Goal: Information Seeking & Learning: Learn about a topic

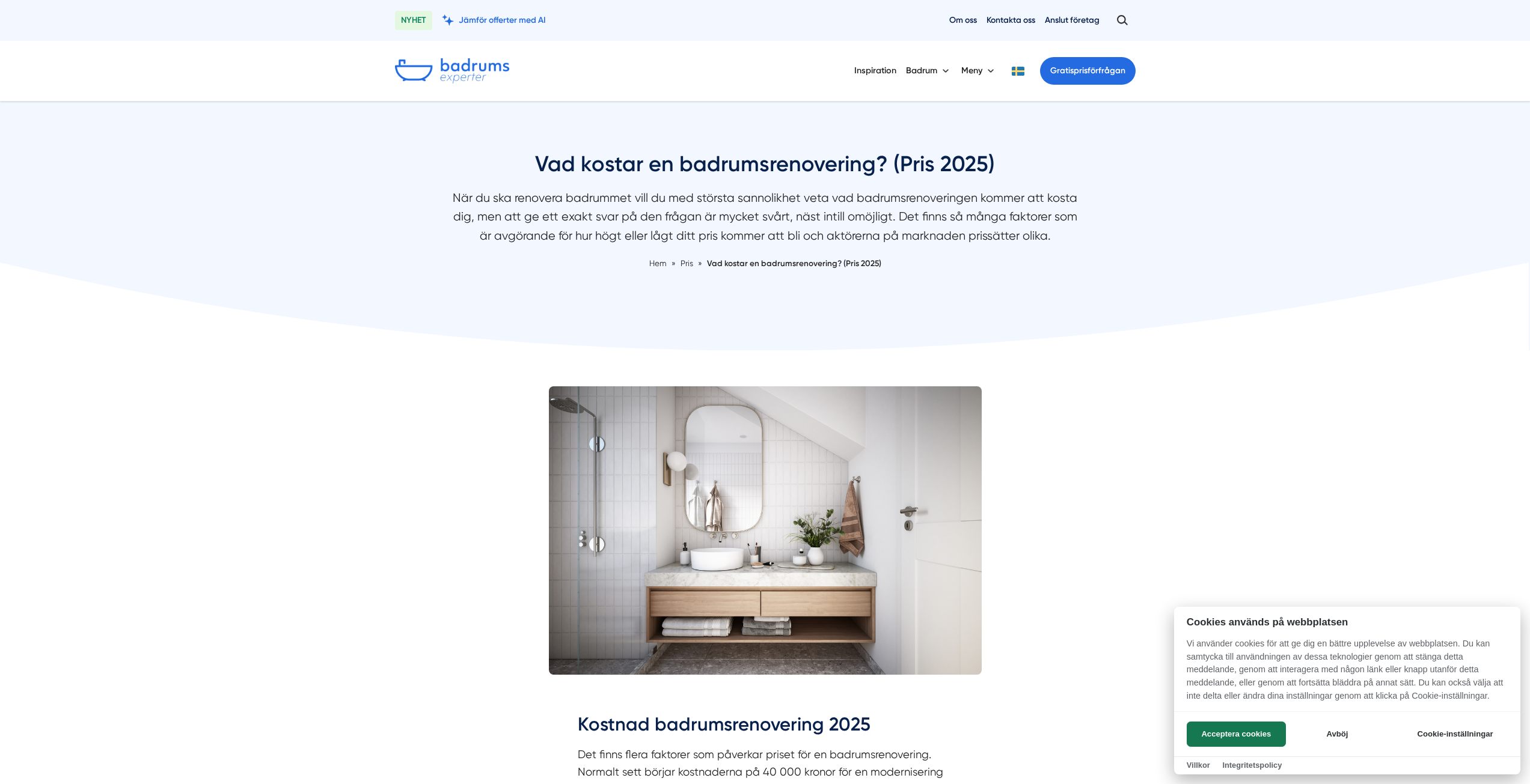
scroll to position [120, 0]
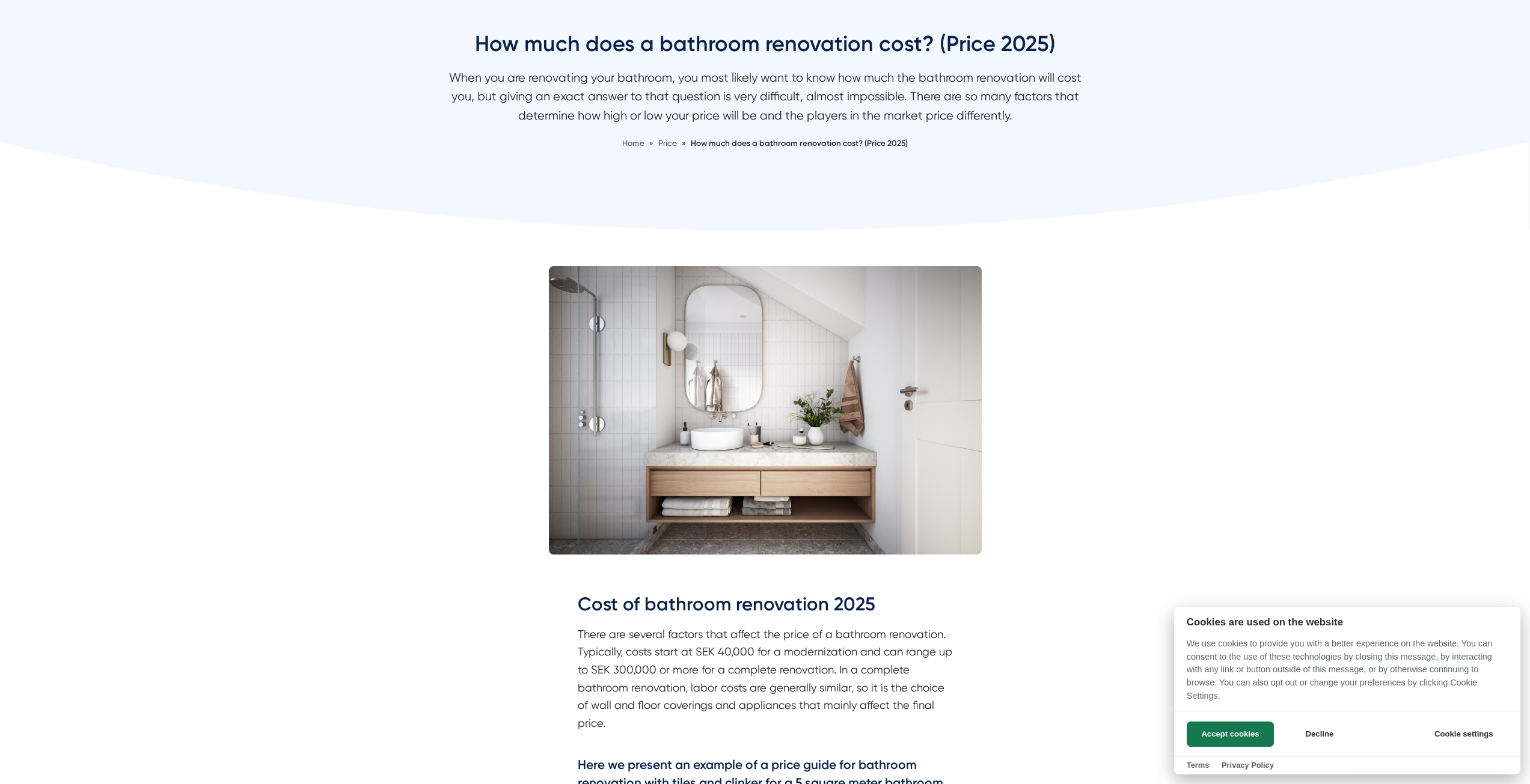
drag, startPoint x: 512, startPoint y: 73, endPoint x: 773, endPoint y: 77, distance: 261.0
click at [773, 77] on div at bounding box center [765, 392] width 1530 height 784
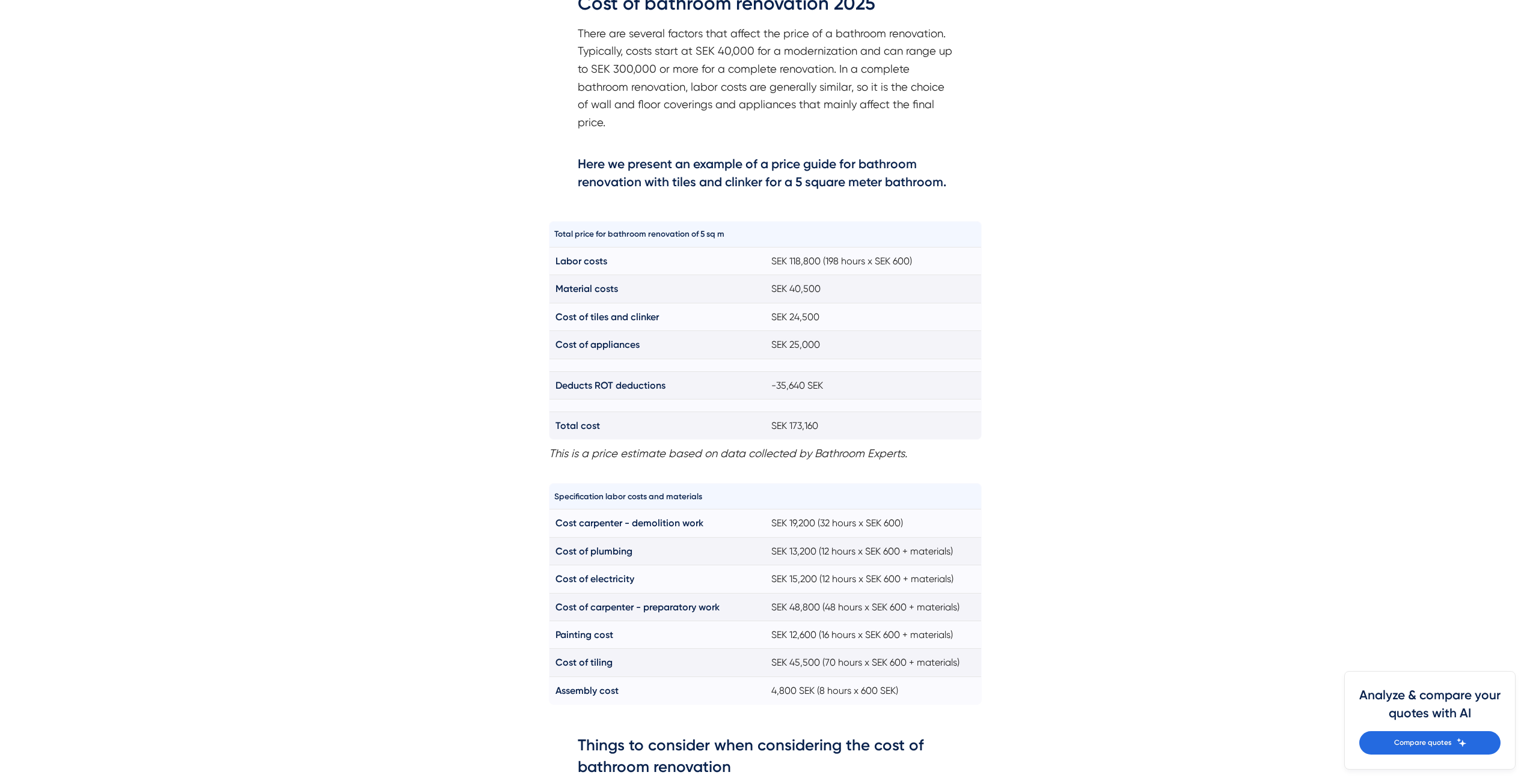
scroll to position [541, 0]
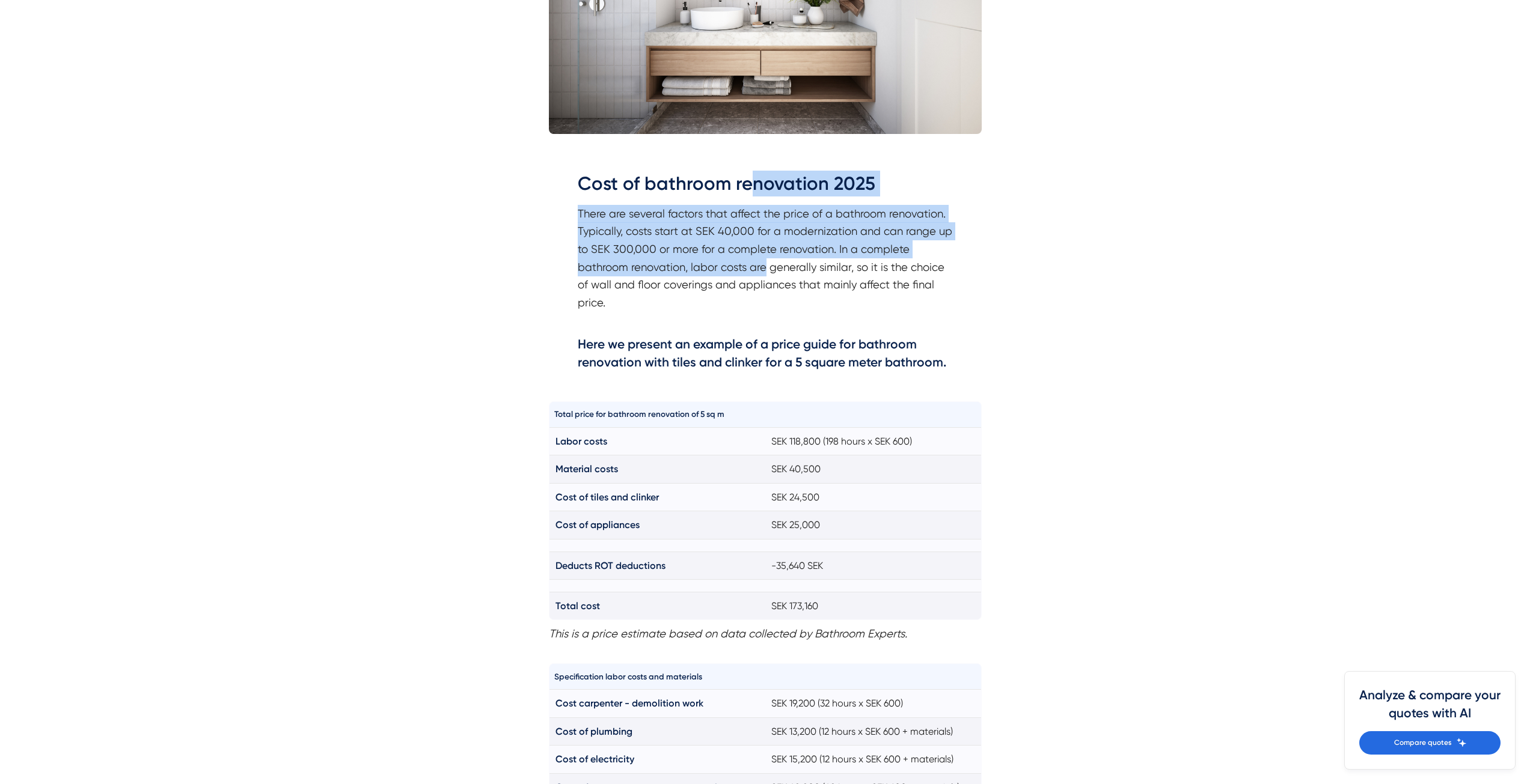
drag, startPoint x: 752, startPoint y: 183, endPoint x: 766, endPoint y: 275, distance: 93.1
click at [766, 275] on div "Cost of bathroom renovation 2025 There are several factors that affect the pric…" at bounding box center [765, 272] width 375 height 204
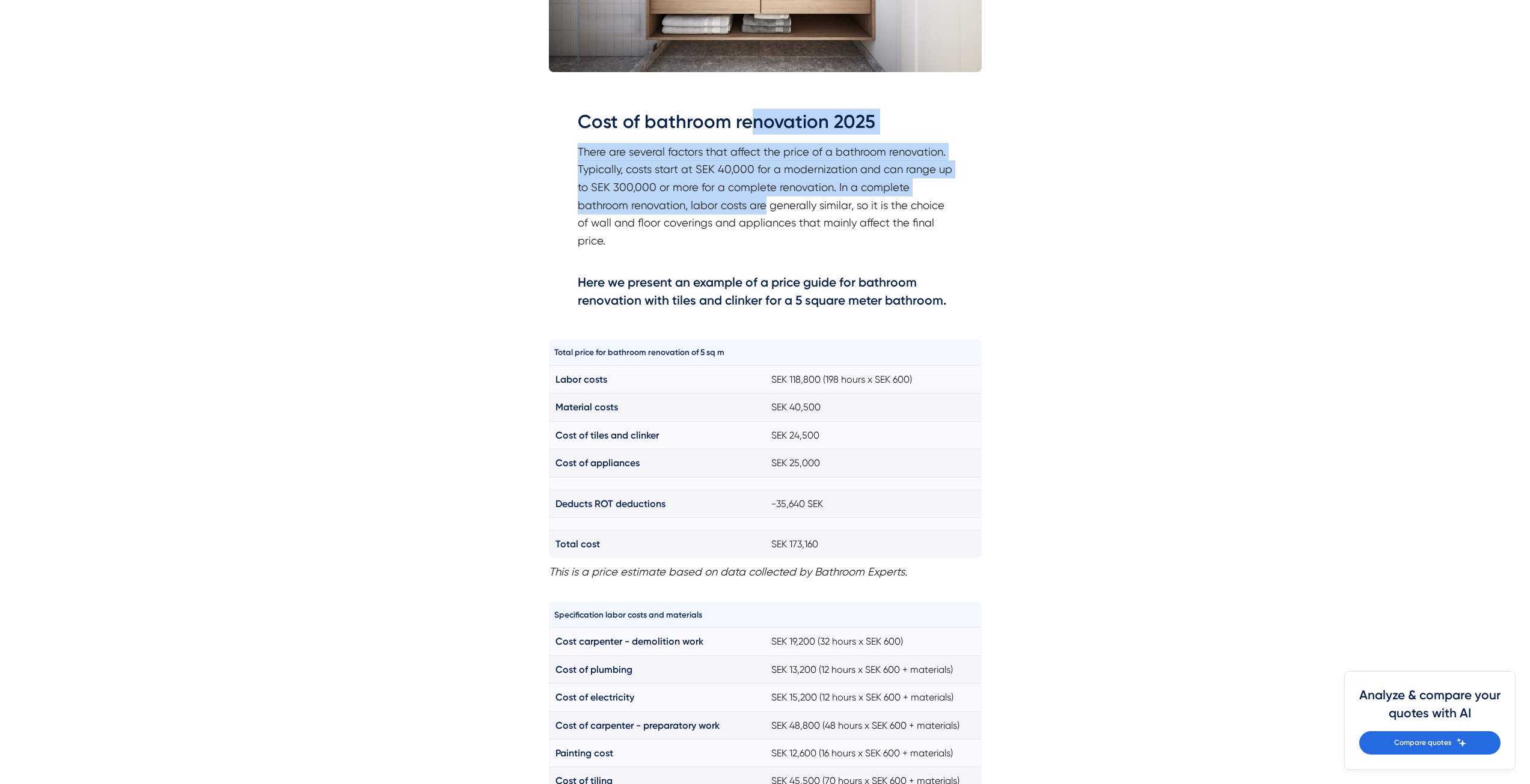
scroll to position [661, 0]
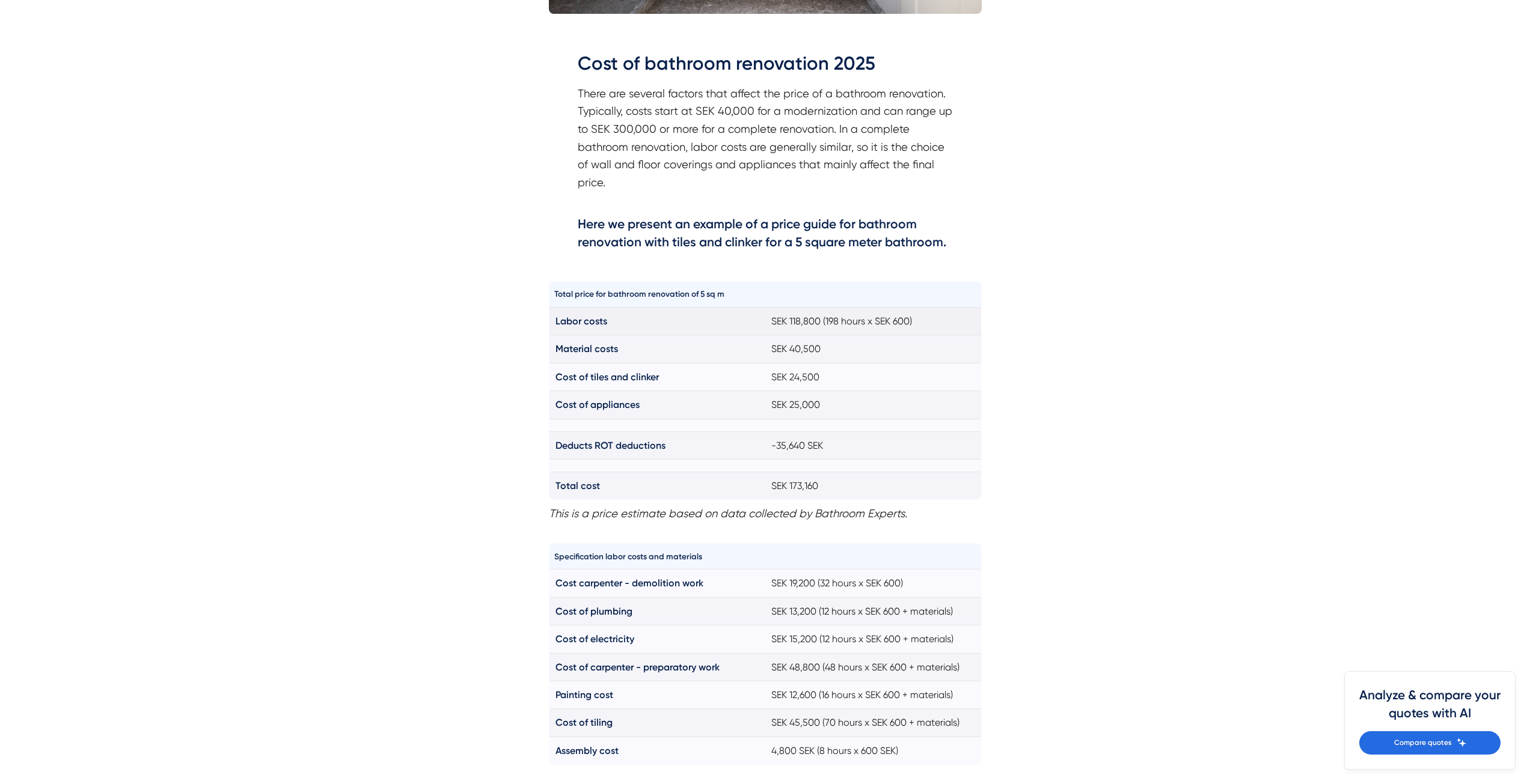
click at [812, 323] on font "SEK 118,800 (198 hours x SEK 600)" at bounding box center [841, 321] width 141 height 12
click at [862, 322] on font "SEK 118,800 (198 hours x SEK 600)" at bounding box center [841, 321] width 141 height 12
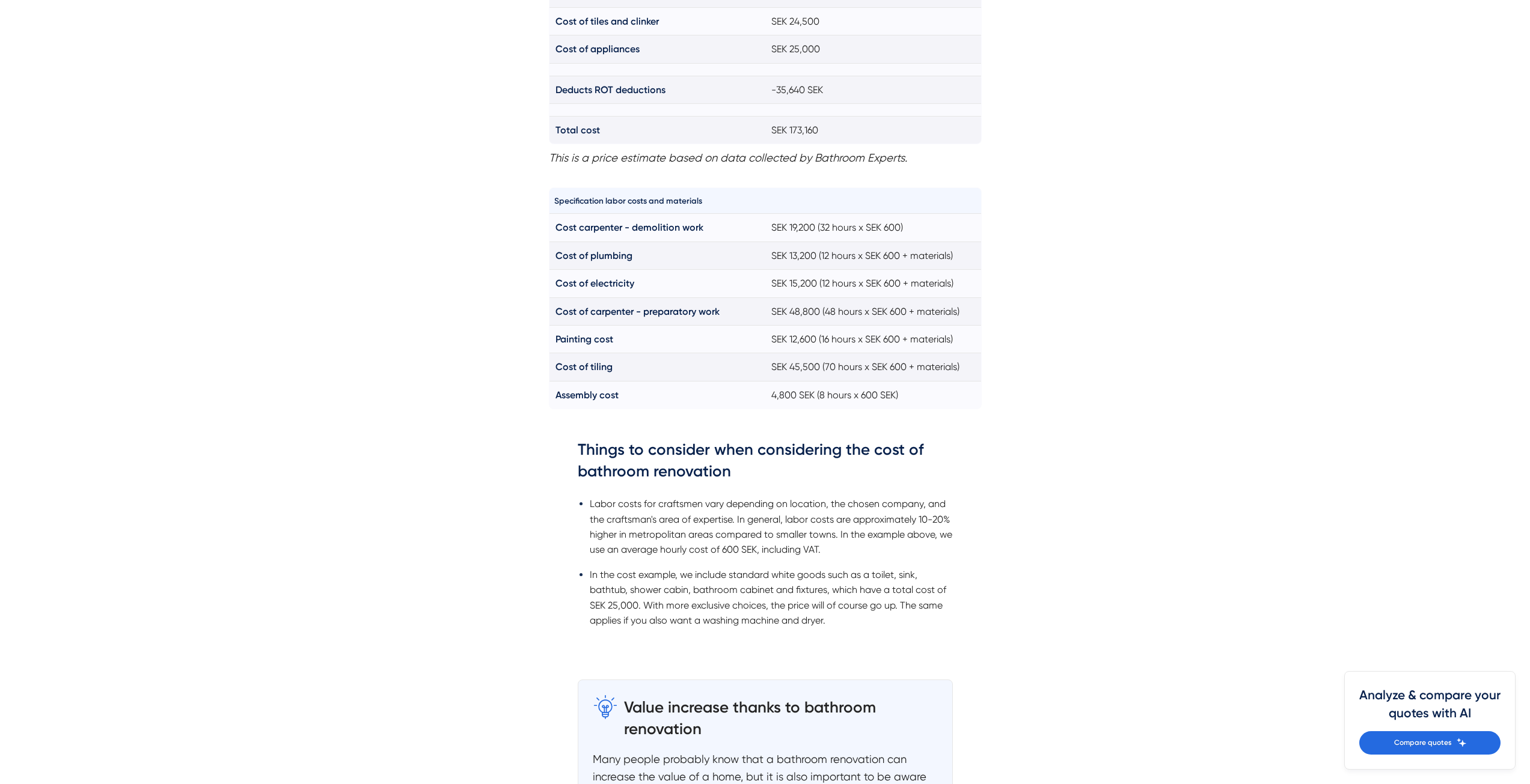
scroll to position [1021, 0]
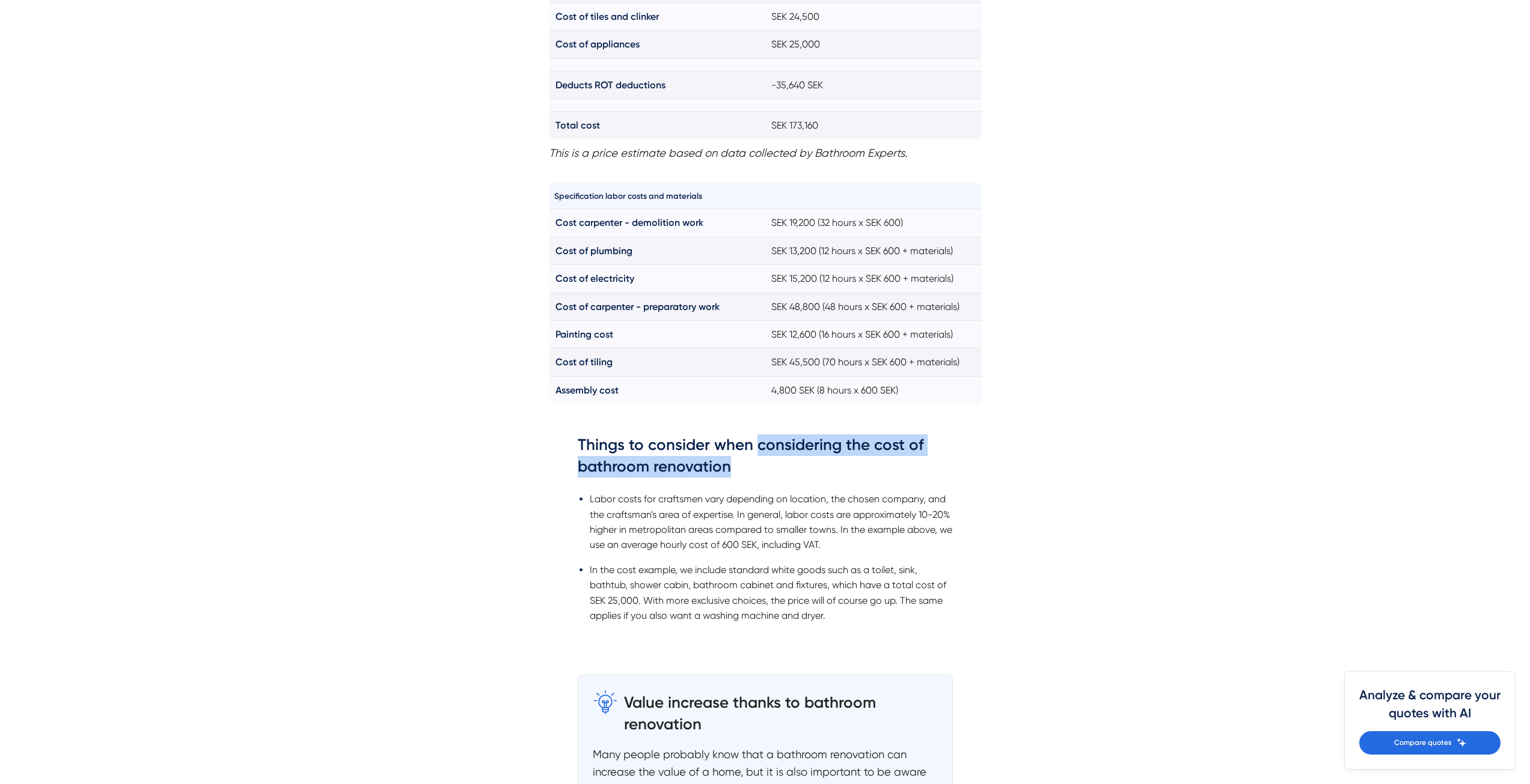
drag, startPoint x: 758, startPoint y: 433, endPoint x: 753, endPoint y: 482, distance: 49.3
click at [753, 482] on div "Things to consider when considering the cost of bathroom renovation Labor costs…" at bounding box center [765, 536] width 433 height 240
click at [753, 481] on h3 "Things to consider when considering the cost of bathroom renovation" at bounding box center [765, 459] width 375 height 49
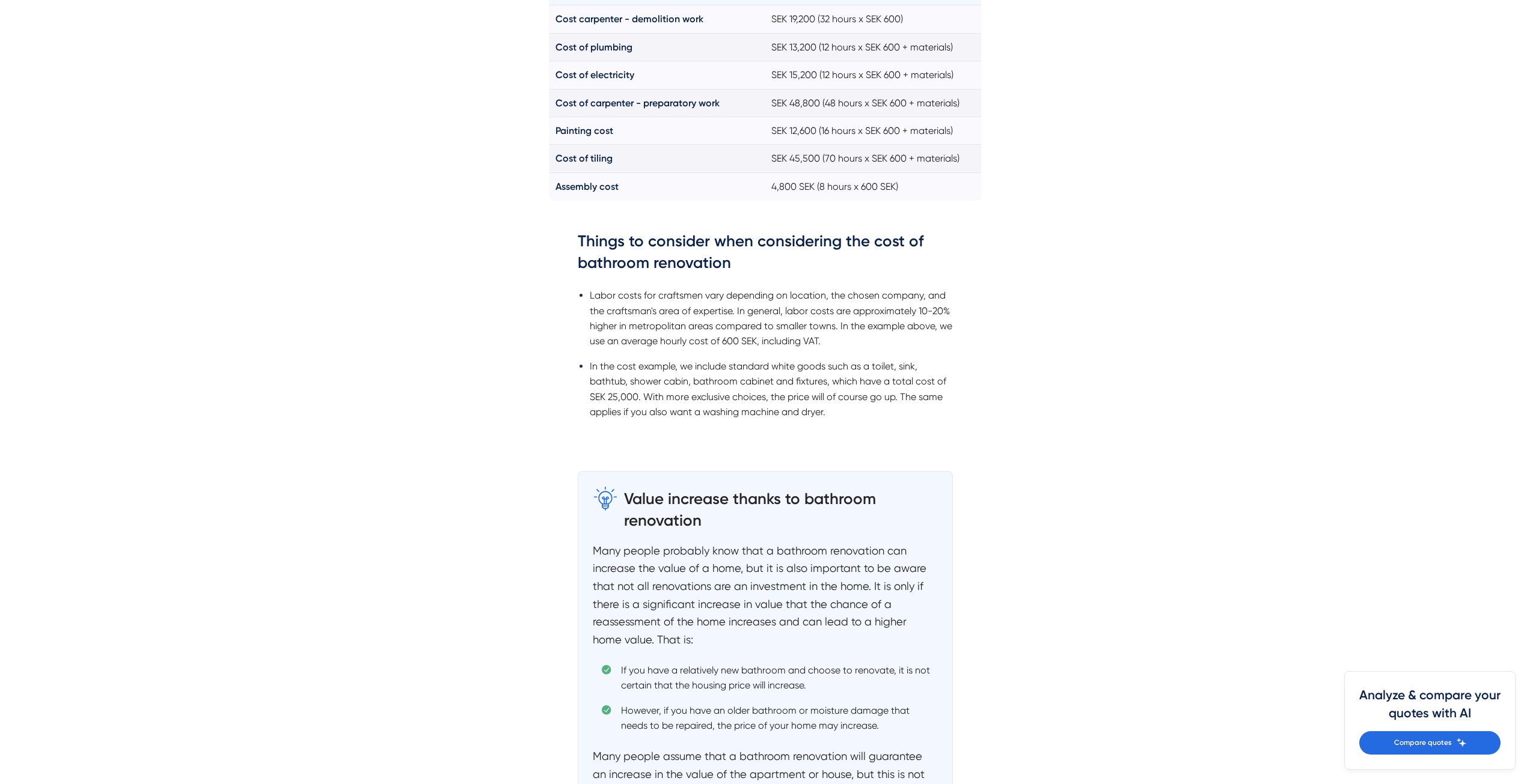
scroll to position [1262, 0]
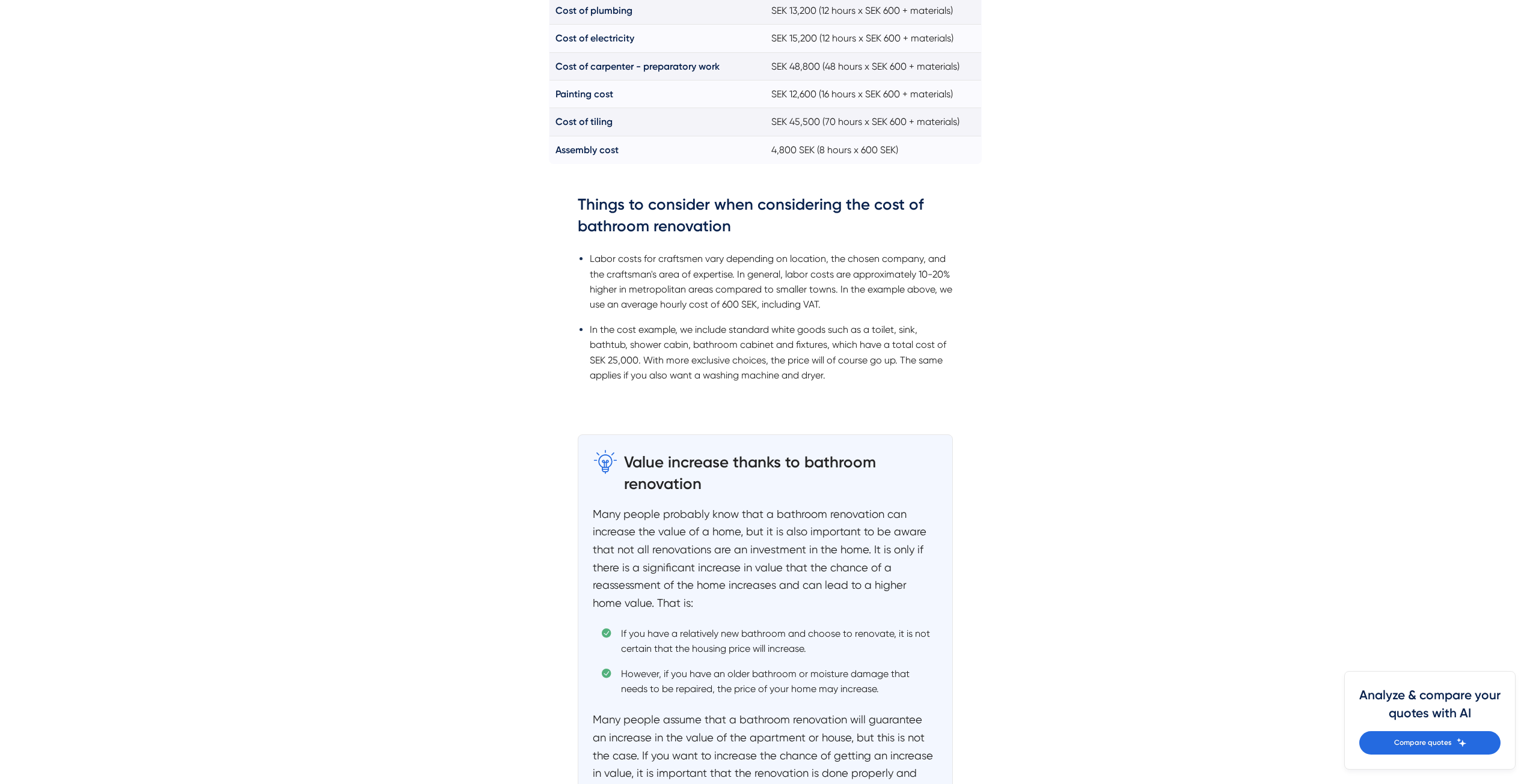
drag, startPoint x: 672, startPoint y: 530, endPoint x: 679, endPoint y: 608, distance: 78.3
click at [679, 608] on p "Many people probably know that a bathroom renovation can increase the value of …" at bounding box center [765, 559] width 345 height 107
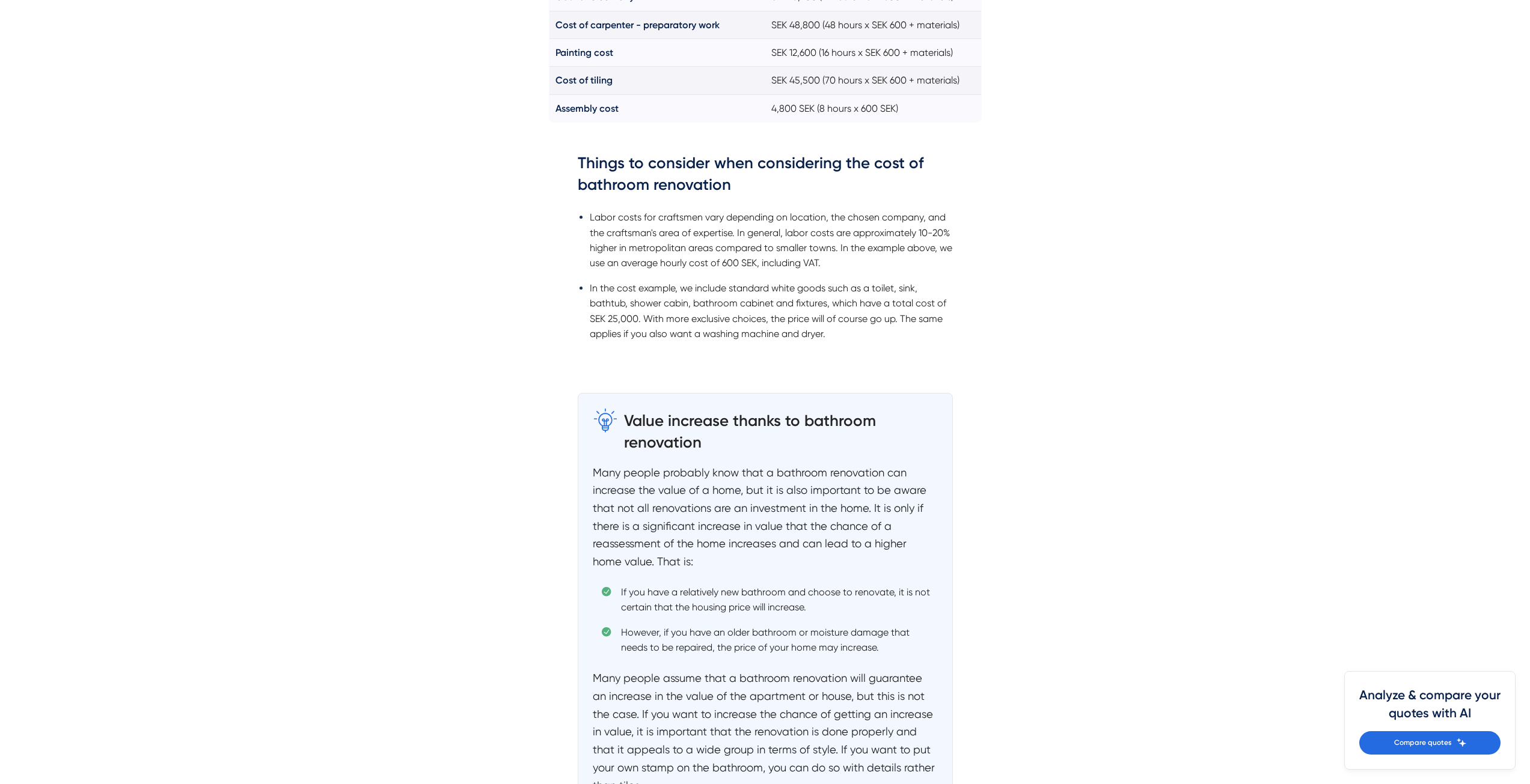
scroll to position [1322, 0]
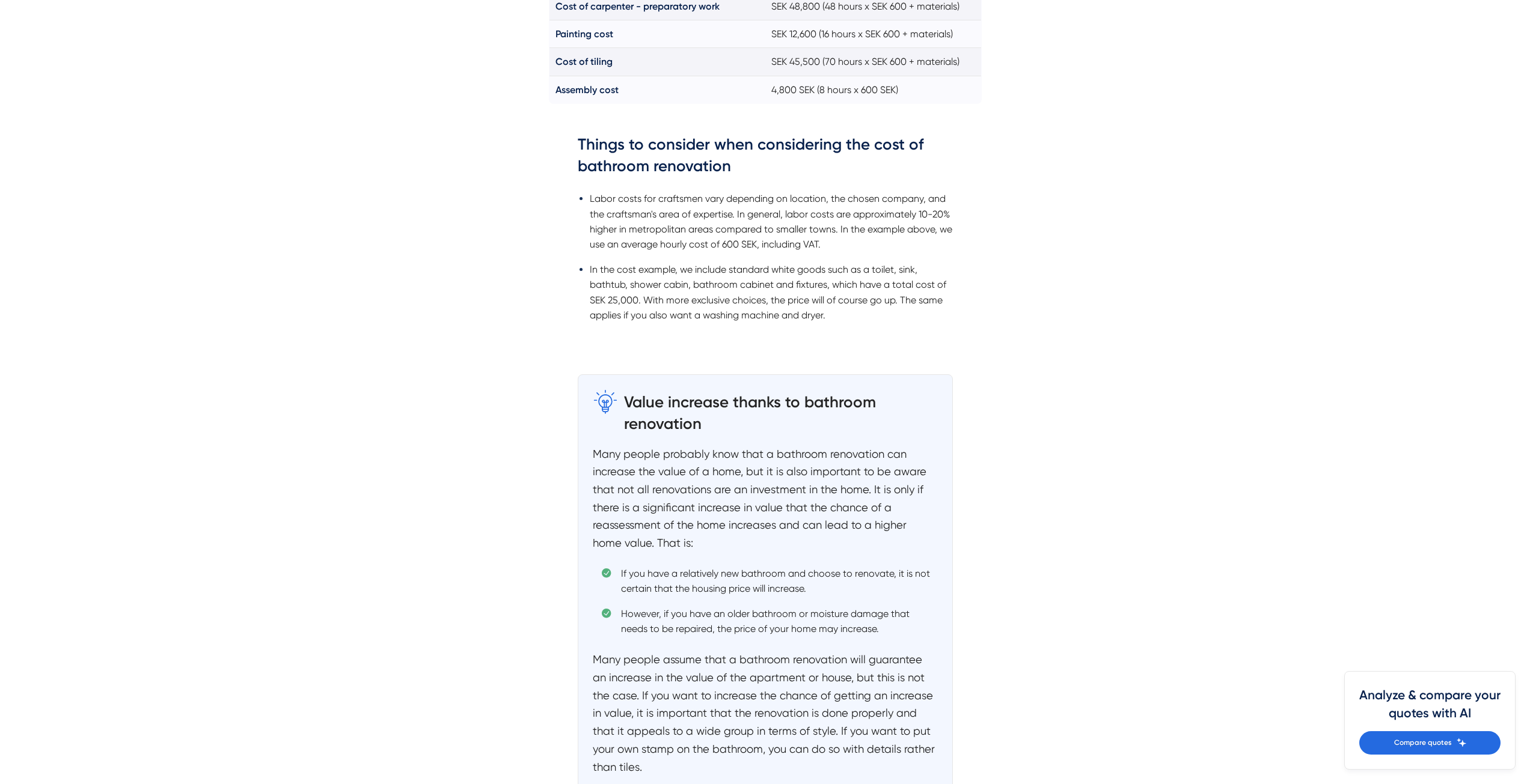
drag, startPoint x: 665, startPoint y: 575, endPoint x: 837, endPoint y: 584, distance: 172.2
click at [837, 584] on li "If you have a relatively new bathroom and choose to renovate, it is not certain…" at bounding box center [769, 581] width 336 height 30
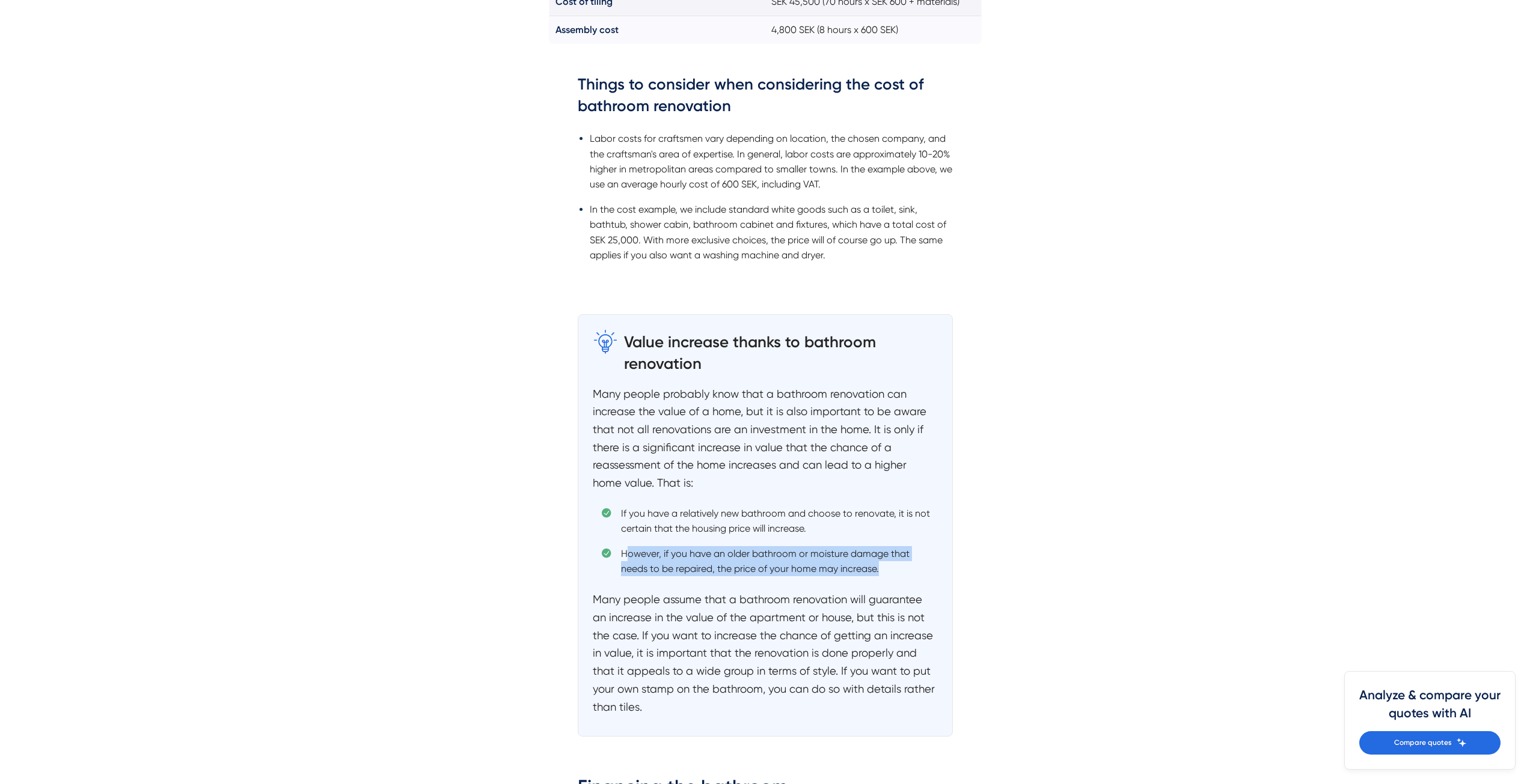
drag, startPoint x: 629, startPoint y: 556, endPoint x: 896, endPoint y: 568, distance: 267.3
click at [896, 568] on li "However, if you have an older bathroom or moisture damage that needs to be repa…" at bounding box center [769, 561] width 336 height 30
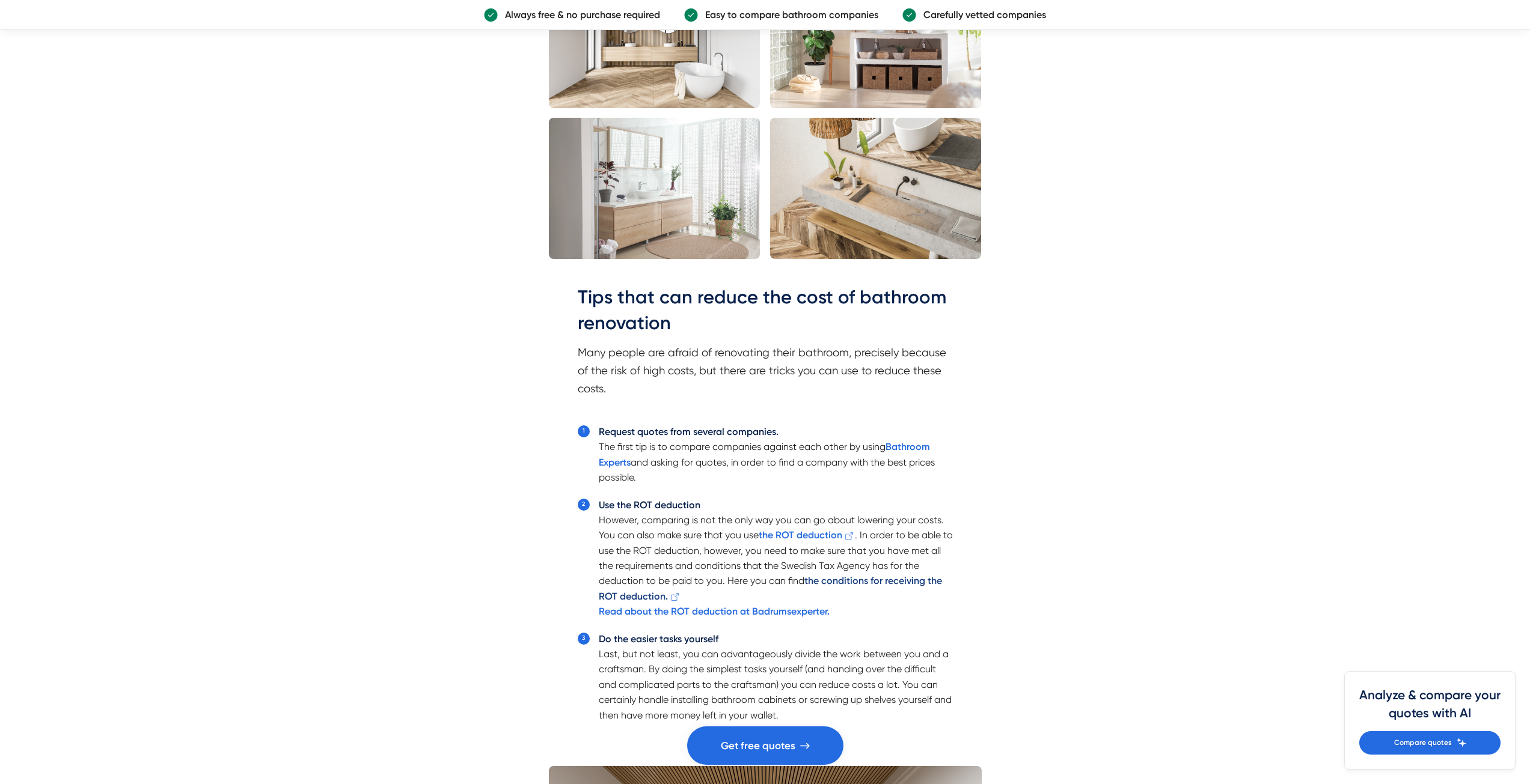
scroll to position [2523, 0]
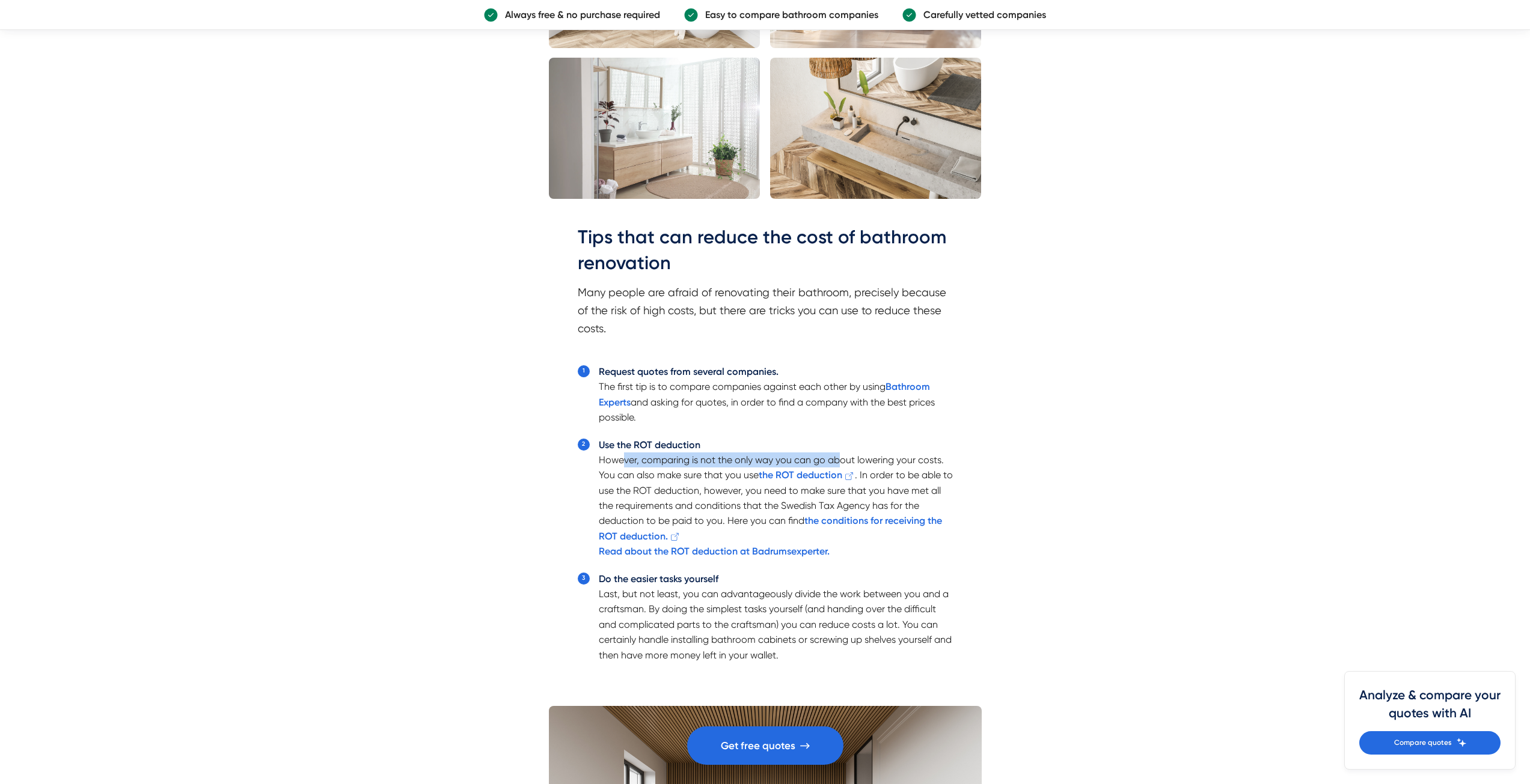
drag, startPoint x: 619, startPoint y: 460, endPoint x: 835, endPoint y: 466, distance: 216.1
click at [835, 466] on li "Use the ROT deduction However, comparing is not the only way you can go about l…" at bounding box center [775, 498] width 354 height 122
drag, startPoint x: 692, startPoint y: 373, endPoint x: 733, endPoint y: 394, distance: 46.1
click at [733, 394] on li "Request quotes from several companies. The first tip is to compare companies ag…" at bounding box center [775, 394] width 354 height 61
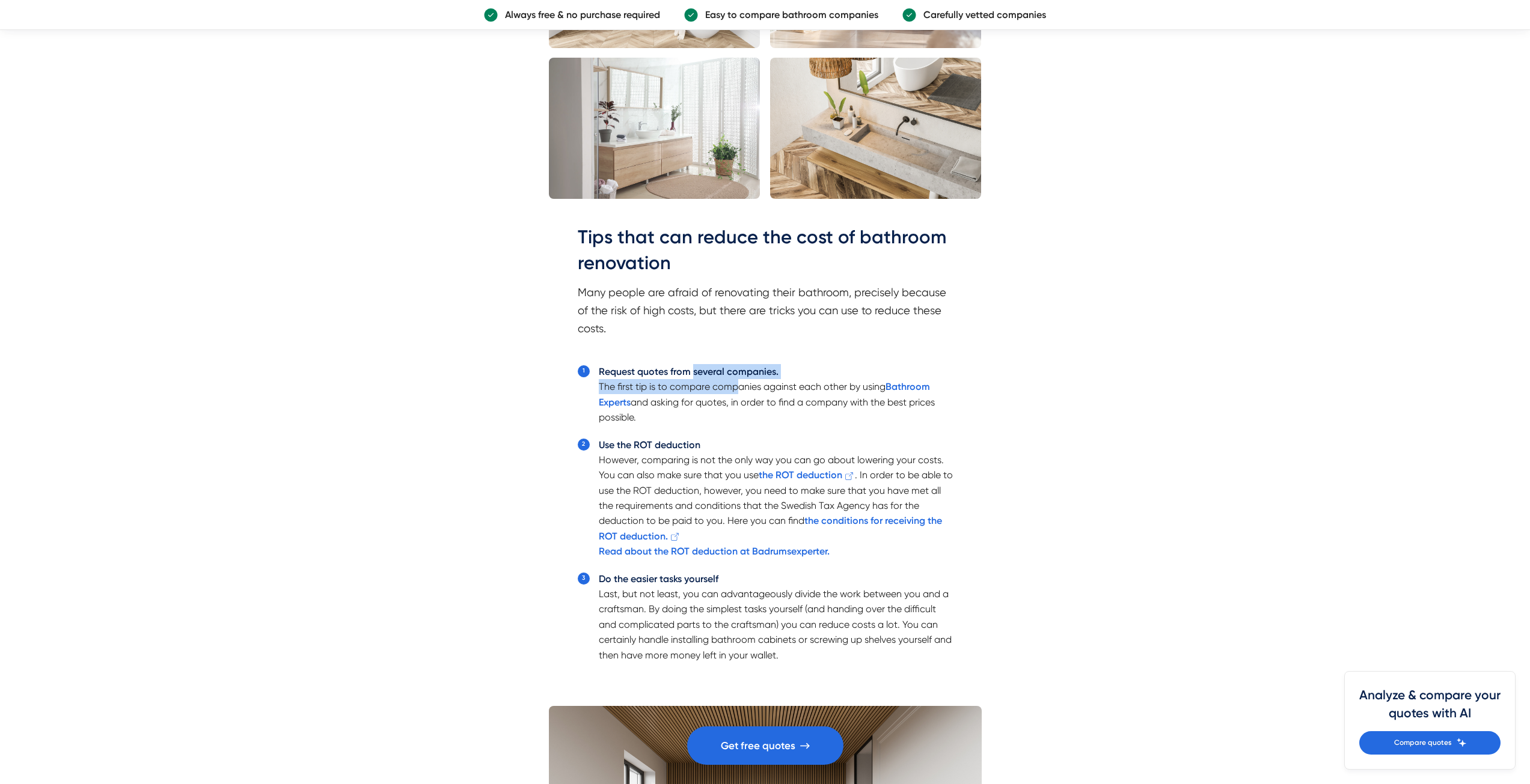
click at [750, 470] on font "However, comparing is not the only way you can go about lowering your costs. Yo…" at bounding box center [771, 467] width 345 height 27
drag, startPoint x: 753, startPoint y: 462, endPoint x: 728, endPoint y: 531, distance: 73.4
click at [728, 531] on li "Use the ROT deduction However, comparing is not the only way you can go about l…" at bounding box center [775, 498] width 354 height 122
click at [739, 535] on li "Use the ROT deduction However, comparing is not the only way you can go about l…" at bounding box center [775, 498] width 354 height 122
